Goal: Task Accomplishment & Management: Use online tool/utility

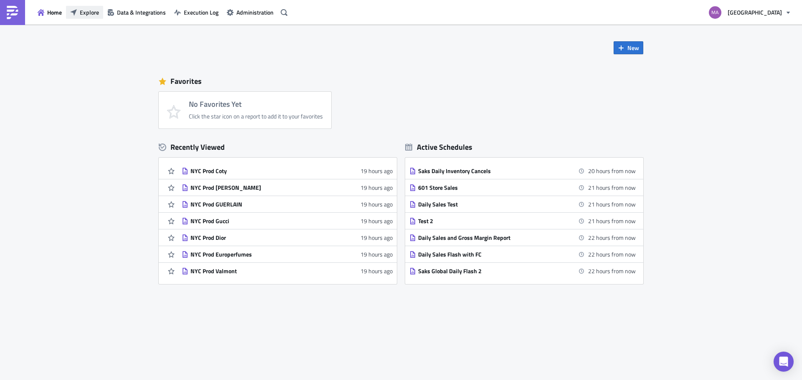
click at [91, 10] on span "Explore" at bounding box center [89, 12] width 19 height 9
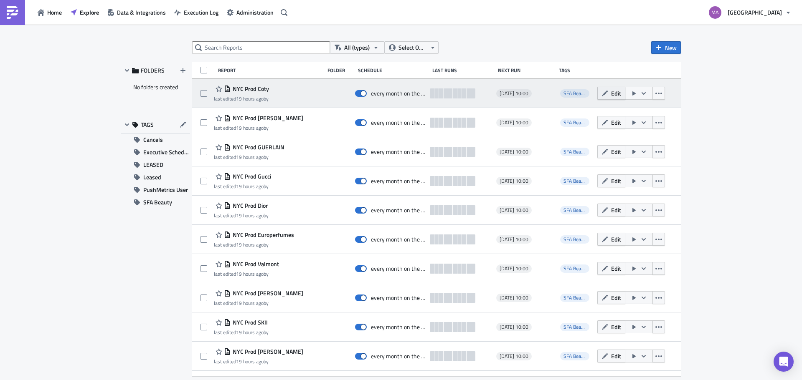
click at [601, 95] on icon "button" at bounding box center [604, 93] width 7 height 7
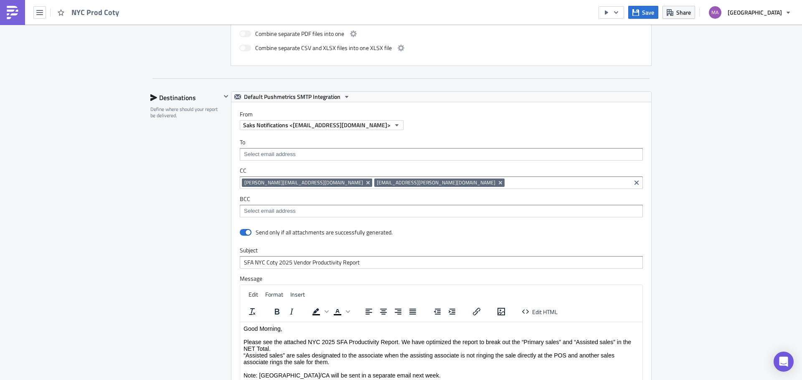
scroll to position [733, 0]
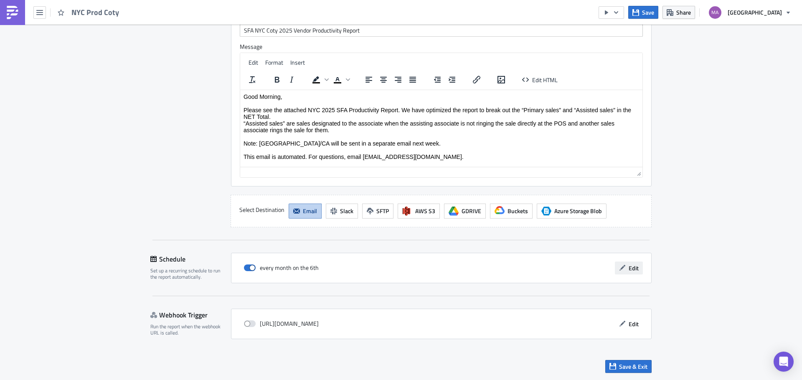
click at [628, 269] on span "Edit" at bounding box center [633, 268] width 10 height 9
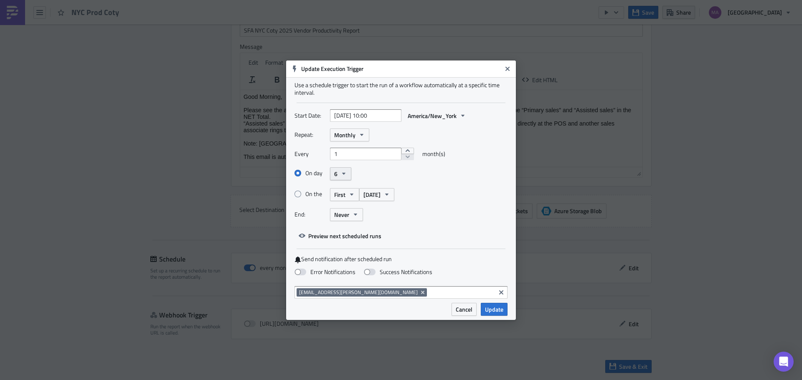
click at [341, 176] on icon "button" at bounding box center [343, 173] width 7 height 7
click at [496, 172] on div "On day 6 Last day 1 2 3 4 5 6 7 8 9 10 11 12 13 14 15 16 17 18 19 20 21 22 23 2…" at bounding box center [400, 174] width 213 height 15
click at [343, 210] on button "Never" at bounding box center [346, 214] width 33 height 13
click at [347, 245] on div "After" at bounding box center [369, 242] width 69 height 8
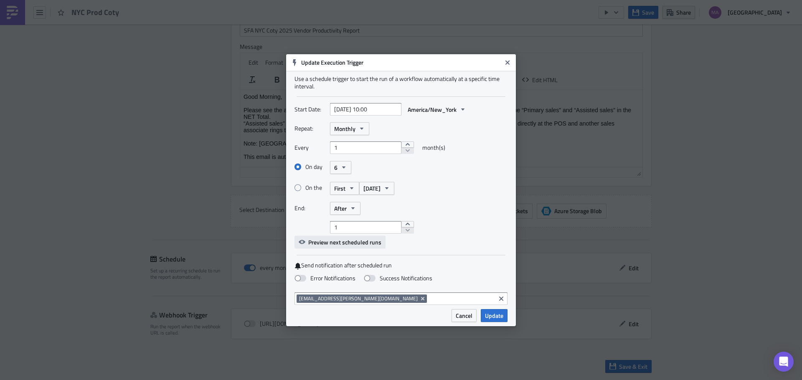
click at [354, 242] on span "Preview next scheduled runs" at bounding box center [344, 242] width 73 height 9
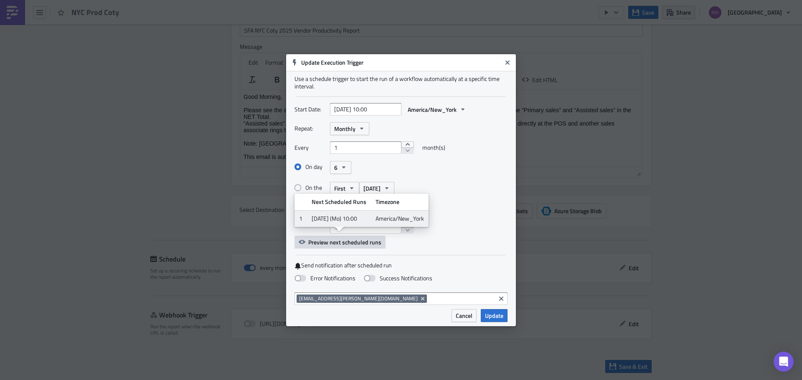
click at [417, 243] on div "Start Date: [DATE] 10:00 America/New_York Repeat: Monthly Every 1 month(s) On d…" at bounding box center [400, 176] width 213 height 146
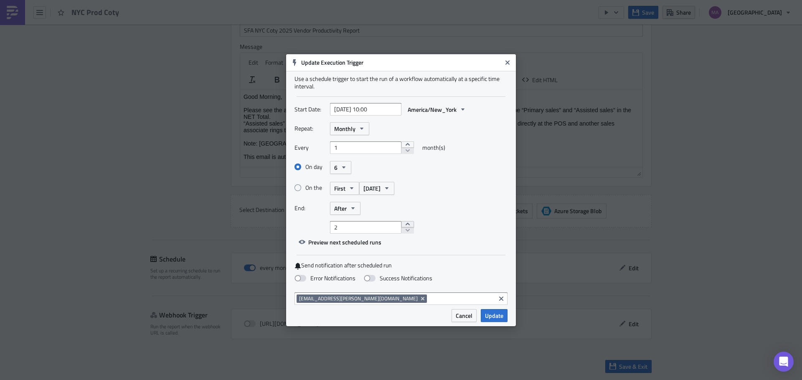
click at [406, 224] on button "increment" at bounding box center [407, 224] width 13 height 7
type input "5"
click at [406, 224] on button "increment" at bounding box center [407, 224] width 13 height 7
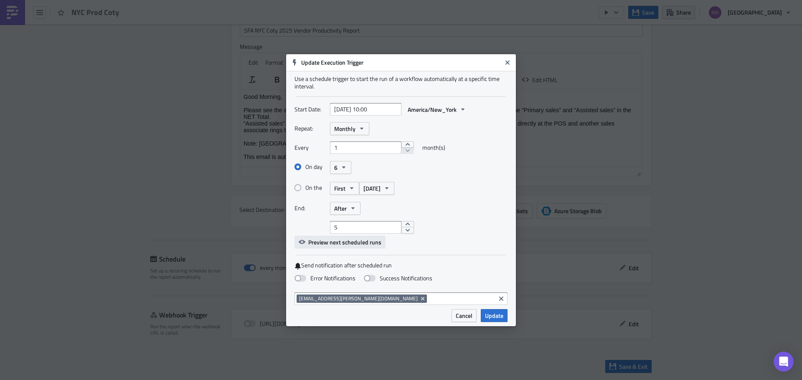
click at [354, 242] on span "Preview next scheduled runs" at bounding box center [344, 242] width 73 height 9
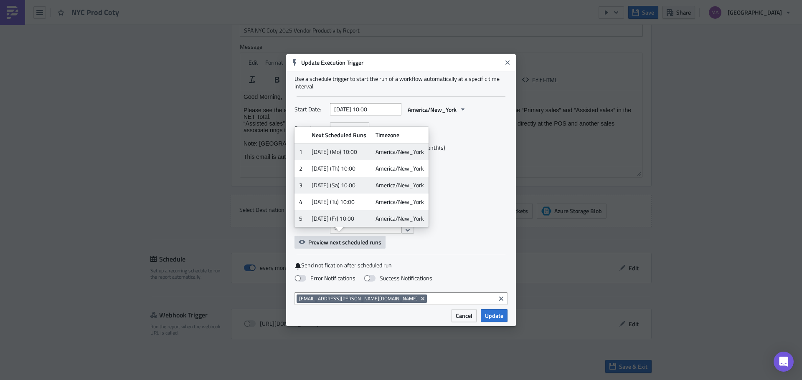
click at [425, 248] on div "Use a schedule trigger to start the run of a workflow automatically at a specif…" at bounding box center [401, 190] width 230 height 238
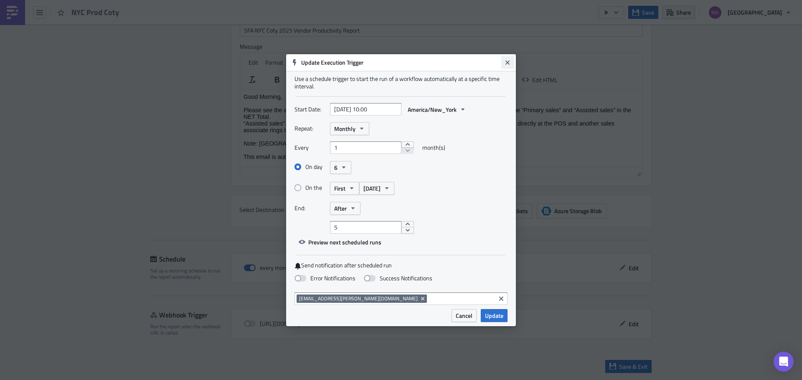
click at [505, 62] on icon "Close" at bounding box center [507, 62] width 7 height 7
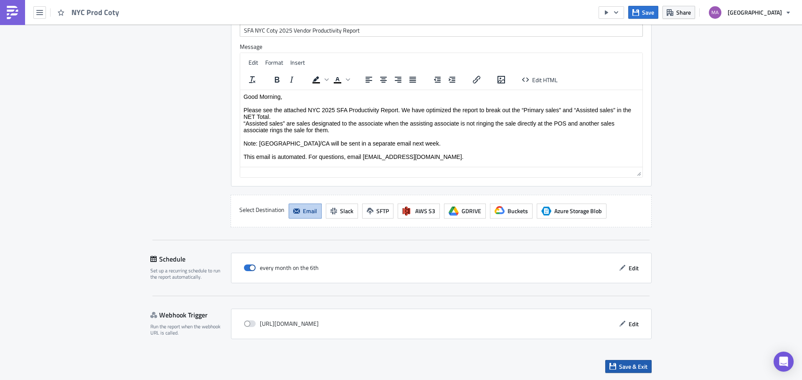
click at [621, 365] on span "Save & Exit" at bounding box center [633, 366] width 28 height 9
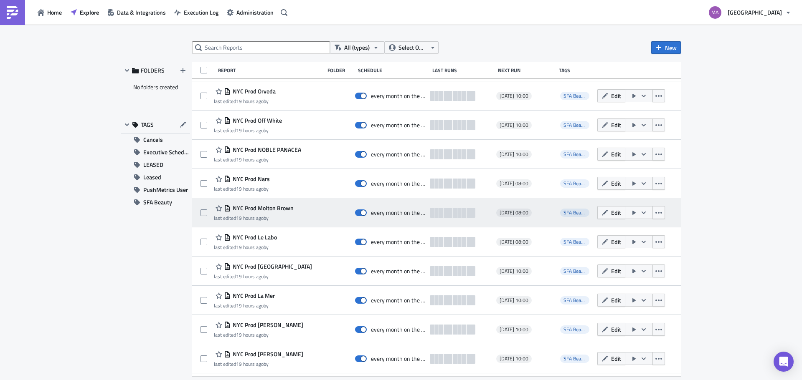
scroll to position [412, 0]
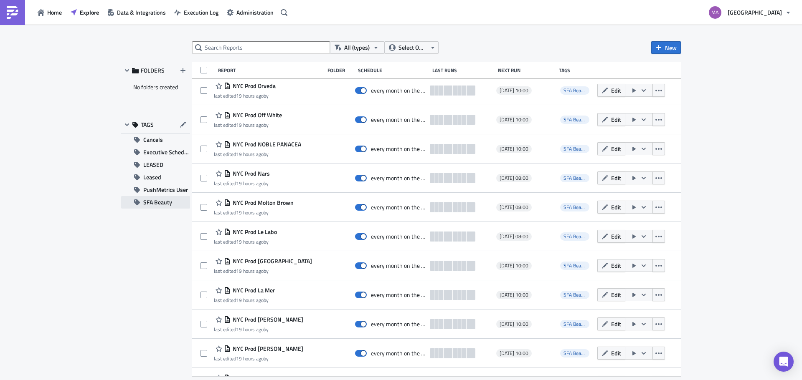
click at [167, 202] on span "SFA Beauty" at bounding box center [157, 202] width 29 height 13
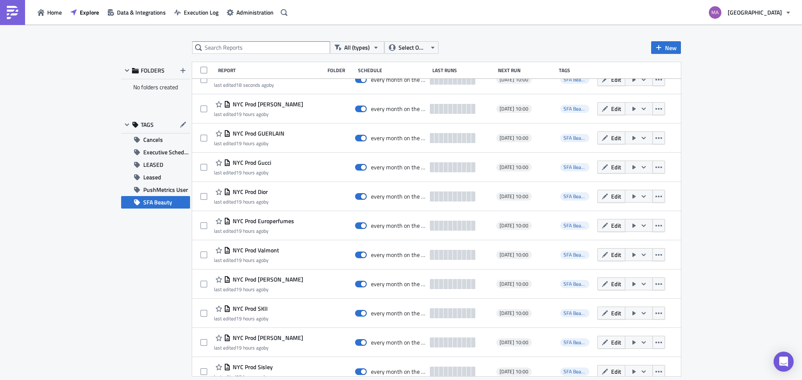
scroll to position [0, 0]
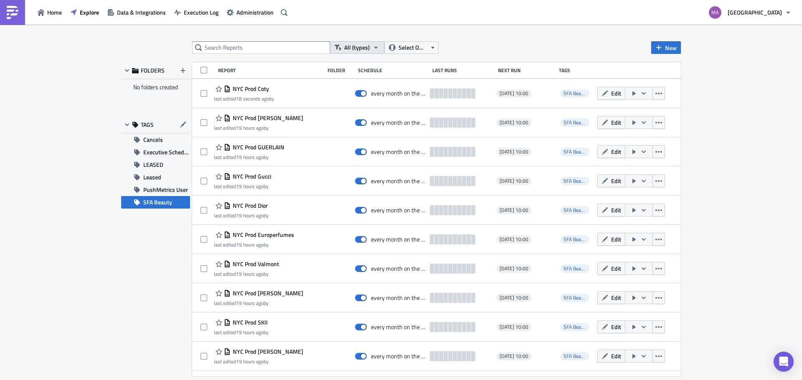
click at [362, 43] on button "All (types)" at bounding box center [357, 47] width 54 height 13
click at [362, 42] on button "All (types)" at bounding box center [357, 47] width 54 height 13
drag, startPoint x: 431, startPoint y: 39, endPoint x: 421, endPoint y: 40, distance: 9.2
click at [431, 40] on div "All (types) Select Owner New FOLDERS No folders created TAGS Cancels Executive …" at bounding box center [401, 203] width 802 height 357
click at [419, 40] on div "All (types) Select Owner New FOLDERS No folders created TAGS Cancels Executive …" at bounding box center [401, 203] width 802 height 357
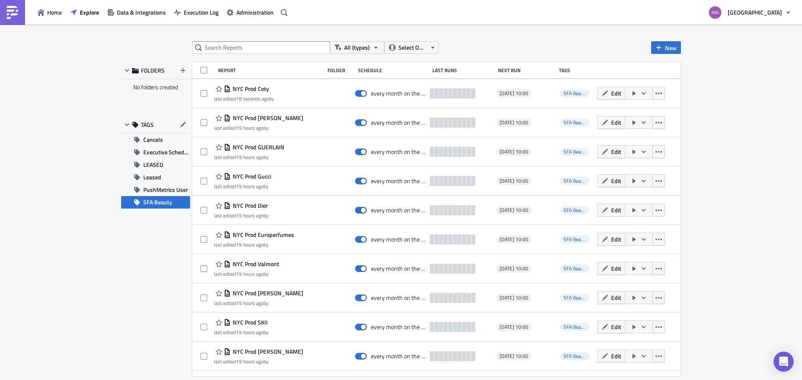
drag, startPoint x: 233, startPoint y: 70, endPoint x: 228, endPoint y: 71, distance: 4.6
click at [232, 70] on div "Report" at bounding box center [270, 70] width 105 height 6
click at [342, 67] on div "Folder" at bounding box center [340, 70] width 26 height 6
click at [370, 67] on div "Schedule" at bounding box center [393, 70] width 70 height 6
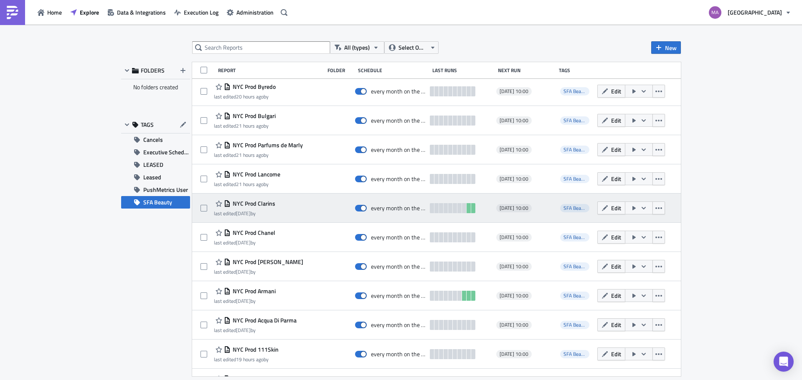
scroll to position [1193, 0]
